Goal: Task Accomplishment & Management: Complete application form

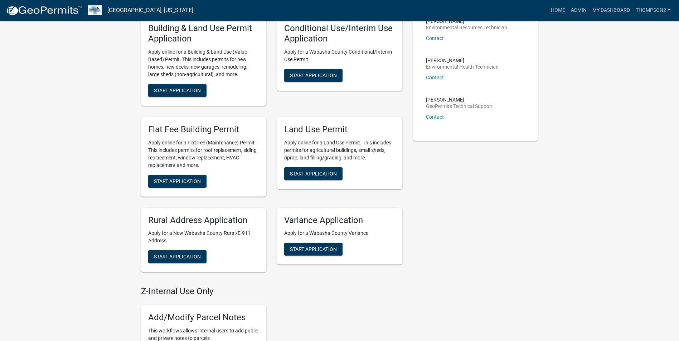
scroll to position [179, 0]
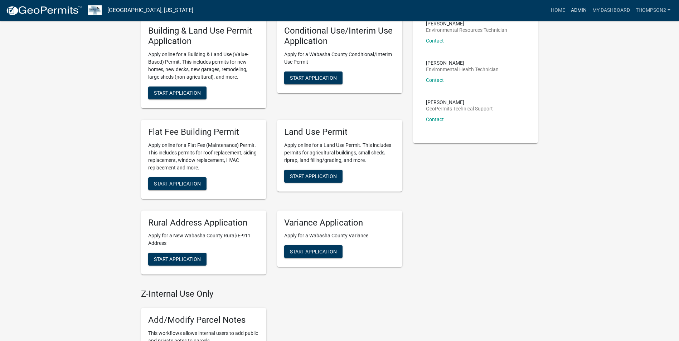
click at [578, 11] on link "Admin" at bounding box center [578, 11] width 21 height 14
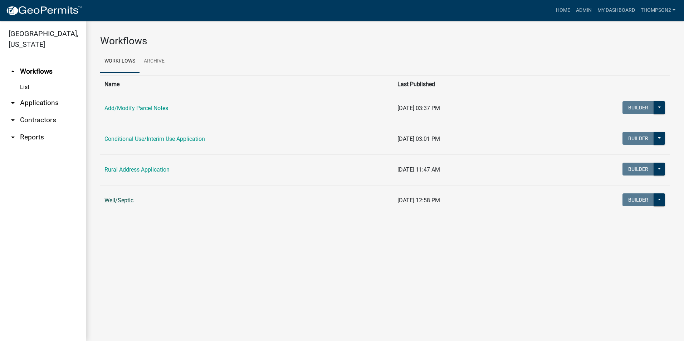
click at [119, 200] on link "Well/Septic" at bounding box center [118, 200] width 29 height 7
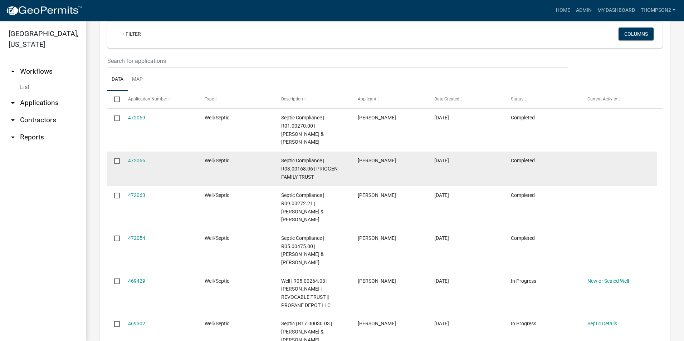
scroll to position [715, 0]
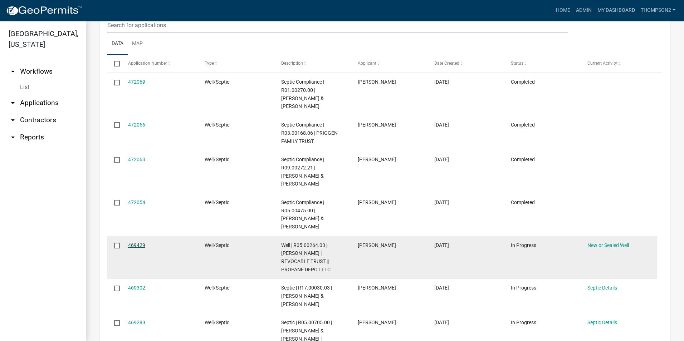
click at [139, 243] on link "469429" at bounding box center [136, 246] width 17 height 6
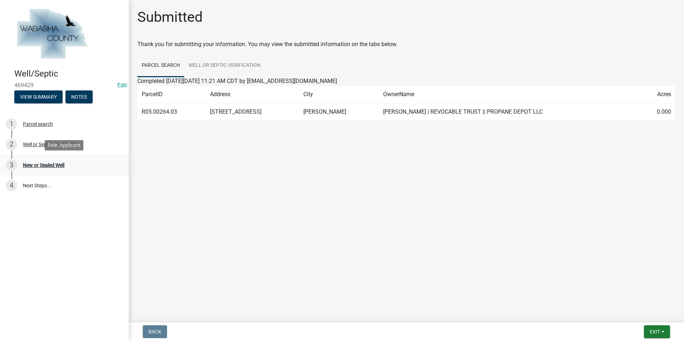
click at [52, 165] on div "New or Sealed Well" at bounding box center [43, 165] width 41 height 5
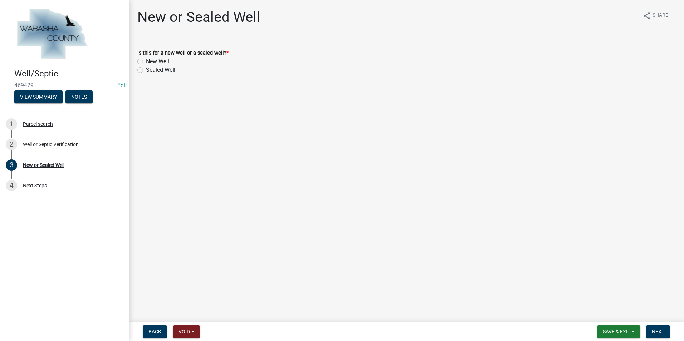
click at [146, 63] on label "New Well" at bounding box center [157, 61] width 23 height 9
click at [146, 62] on input "New Well" at bounding box center [148, 59] width 5 height 5
radio input "true"
click at [648, 333] on button "Next" at bounding box center [658, 332] width 24 height 13
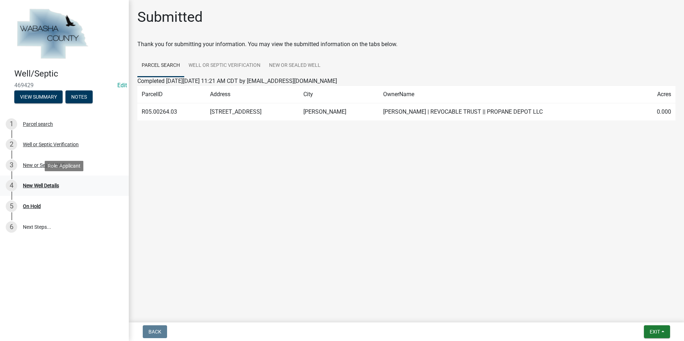
click at [54, 186] on div "New Well Details" at bounding box center [41, 185] width 36 height 5
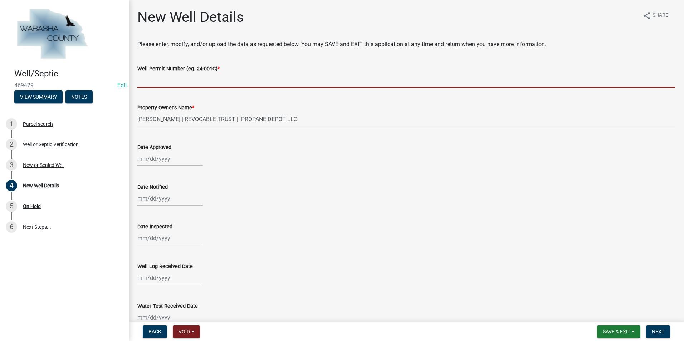
click at [151, 84] on input "Well Permit Number (eg. 24-001C) *" at bounding box center [406, 80] width 538 height 15
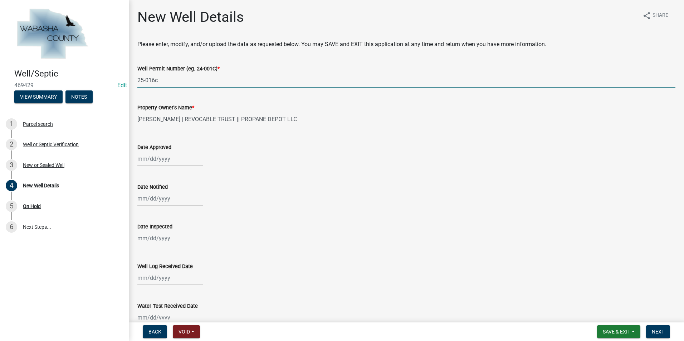
type input "25-016c"
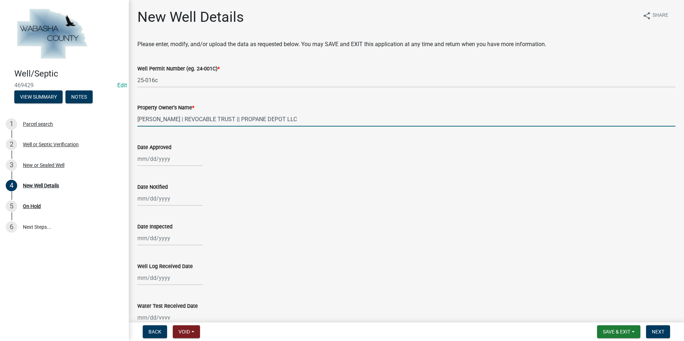
select select "9"
select select "2025"
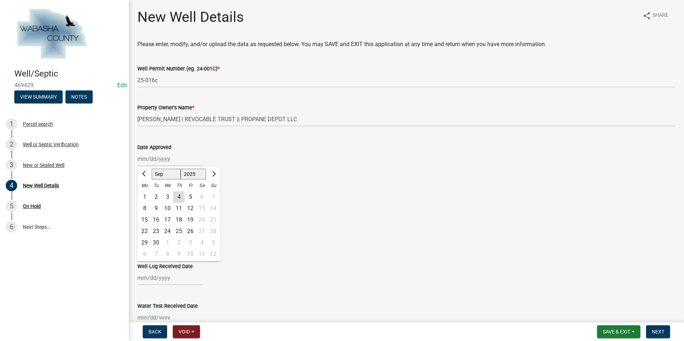
click at [178, 200] on div "4" at bounding box center [178, 196] width 11 height 11
type input "[DATE]"
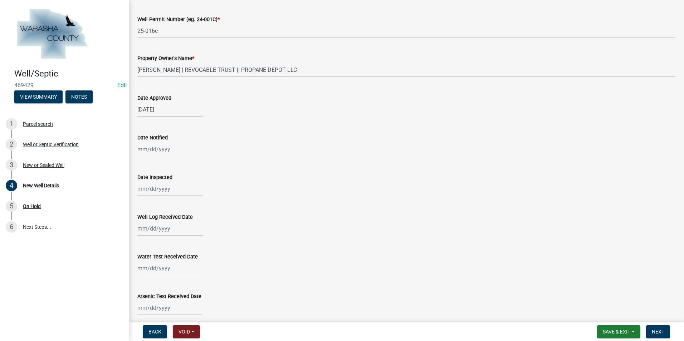
scroll to position [143, 0]
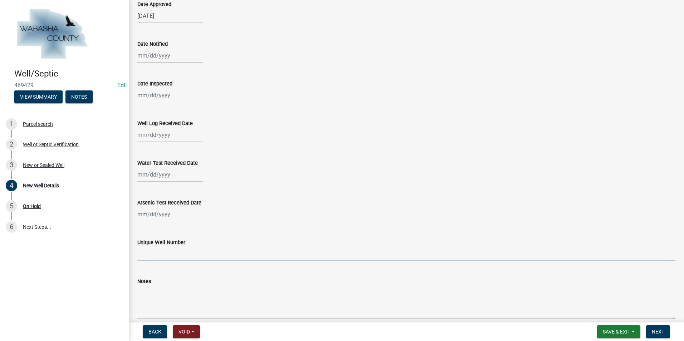
click at [159, 250] on input "Unique Well Number" at bounding box center [406, 254] width 538 height 15
type input "883230"
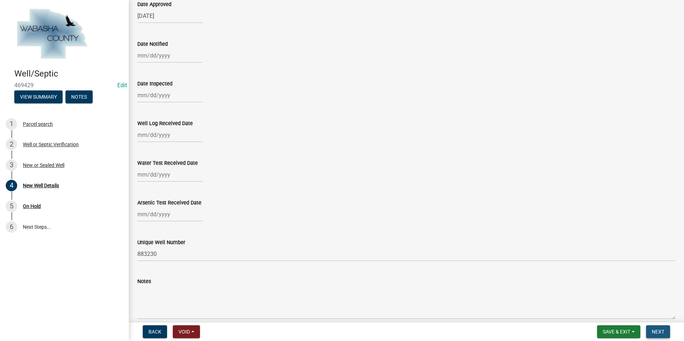
click at [661, 335] on span "Next" at bounding box center [658, 332] width 13 height 6
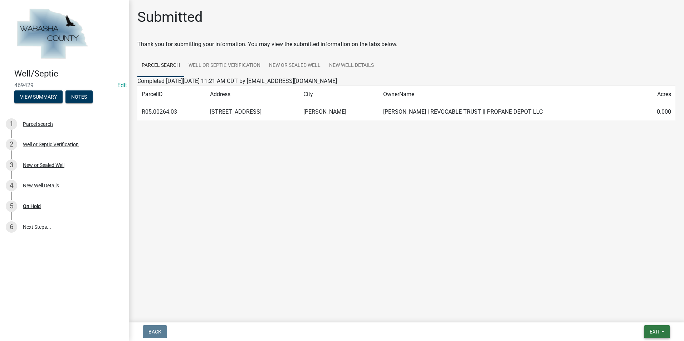
click at [665, 331] on button "Exit" at bounding box center [657, 332] width 26 height 13
click at [644, 315] on button "Save & Exit" at bounding box center [641, 313] width 57 height 17
